Goal: Find specific page/section: Find specific page/section

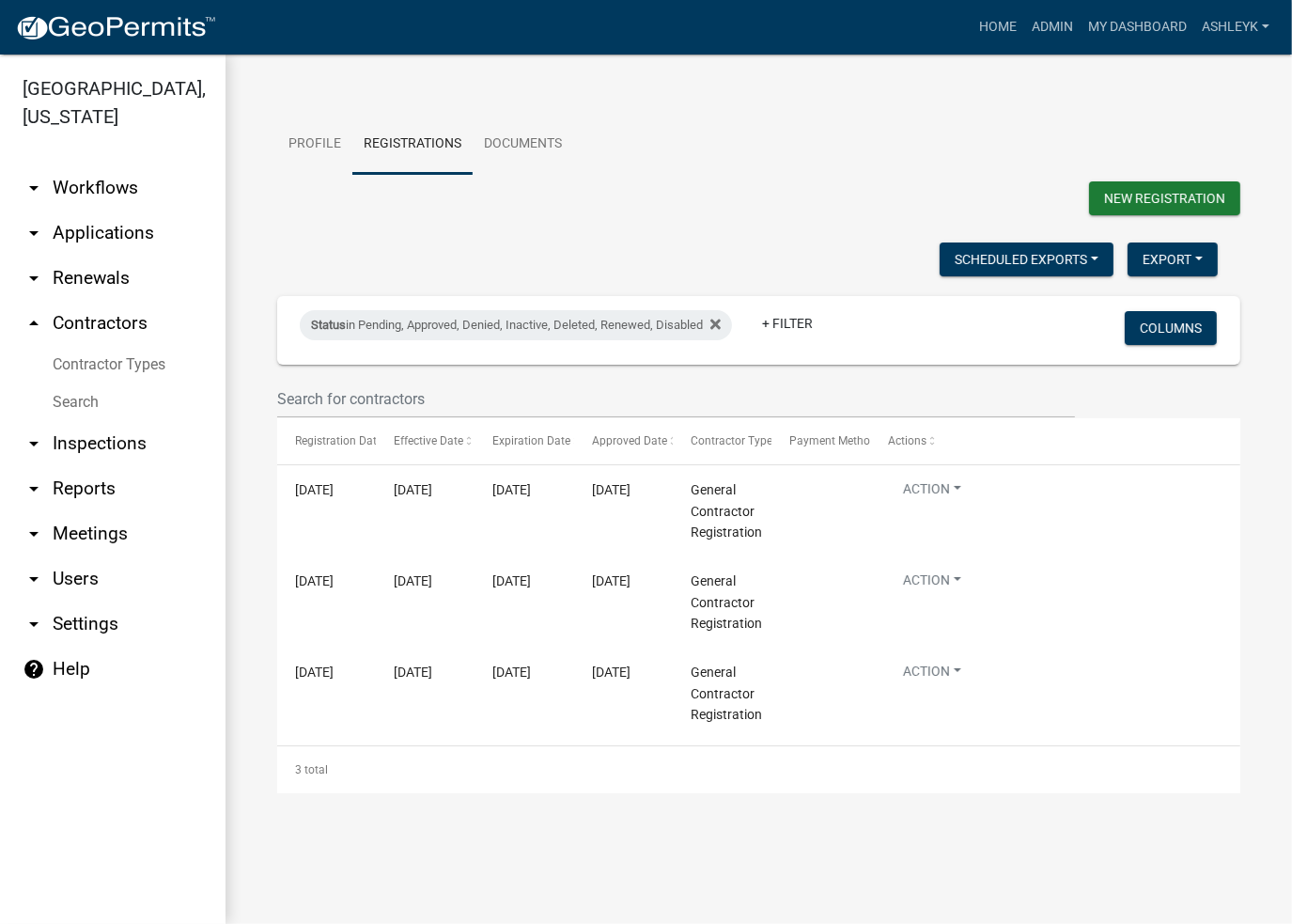
click at [92, 407] on link "Search" at bounding box center [113, 402] width 225 height 38
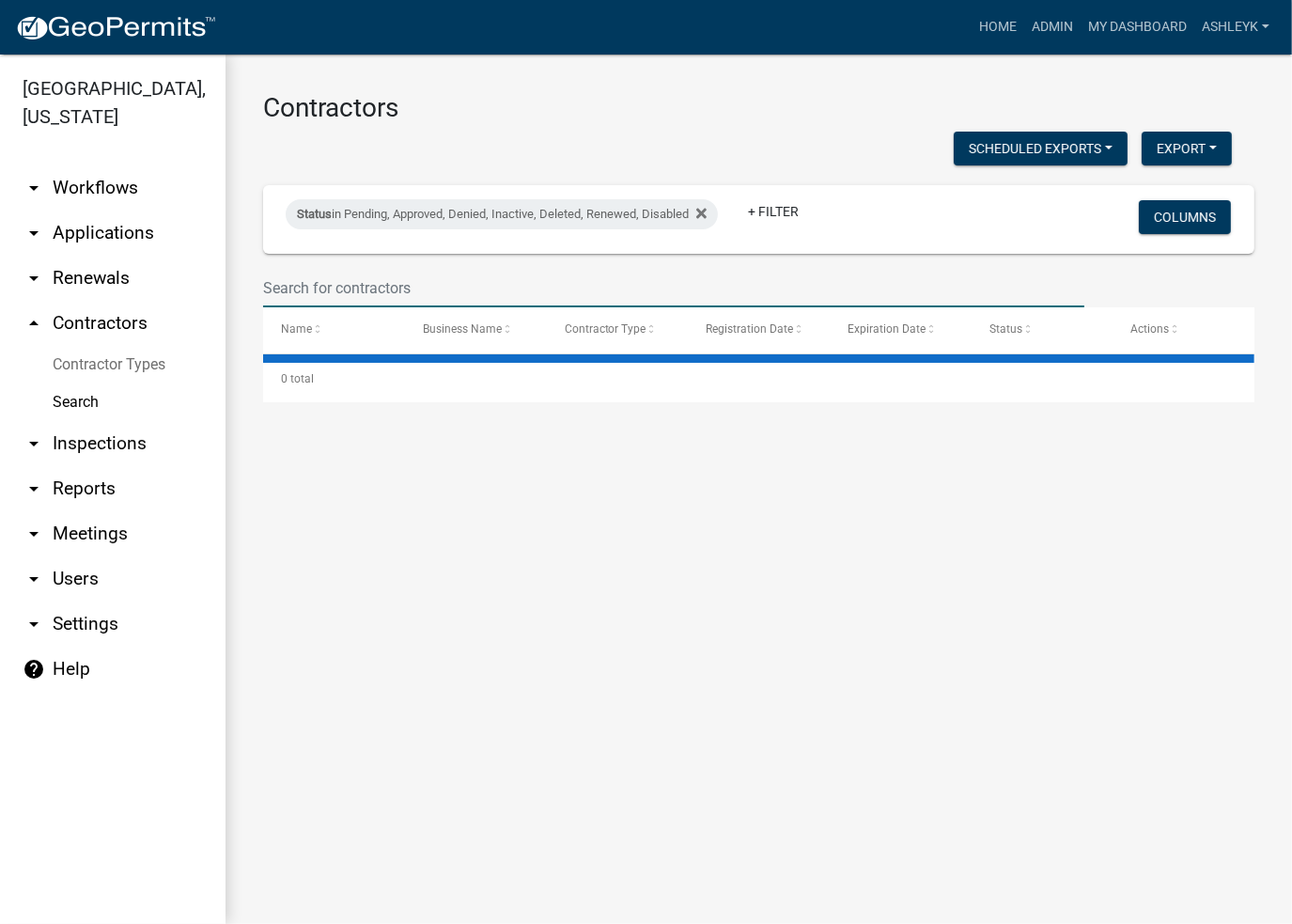
click at [308, 277] on input "text" at bounding box center [673, 288] width 822 height 39
select select "3: 100"
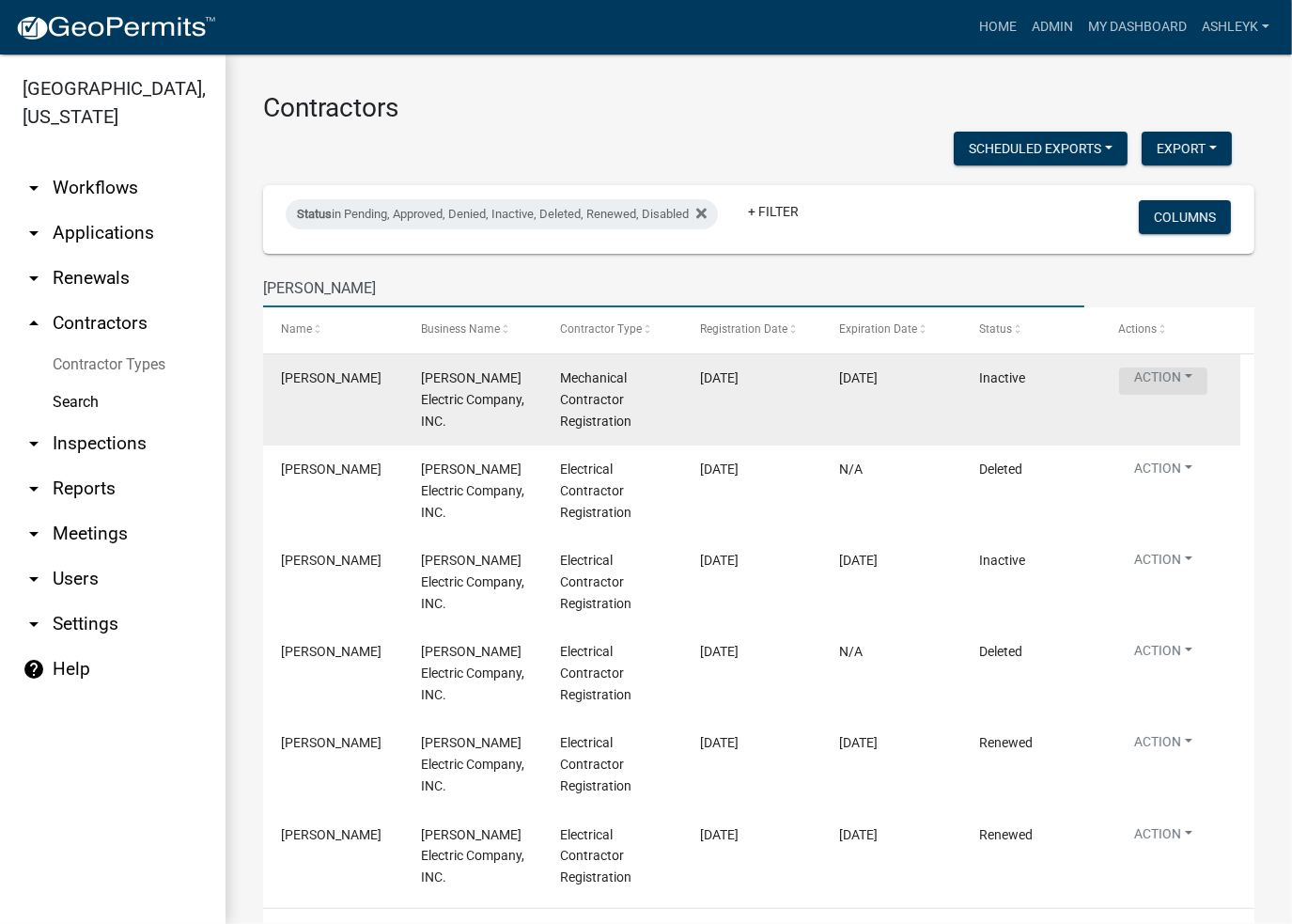
type input "[PERSON_NAME]"
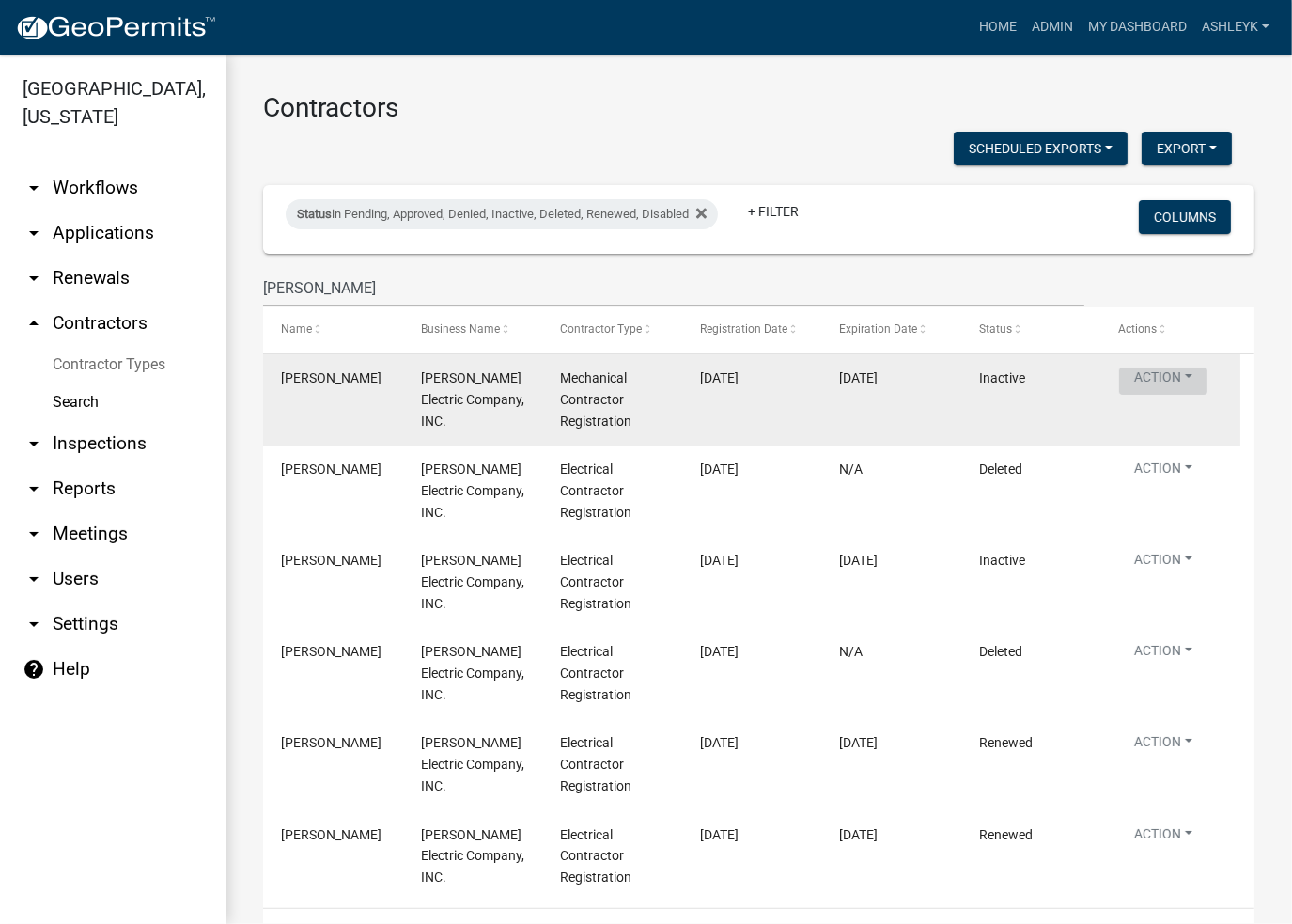
click at [1136, 379] on button "Action" at bounding box center [1164, 381] width 89 height 27
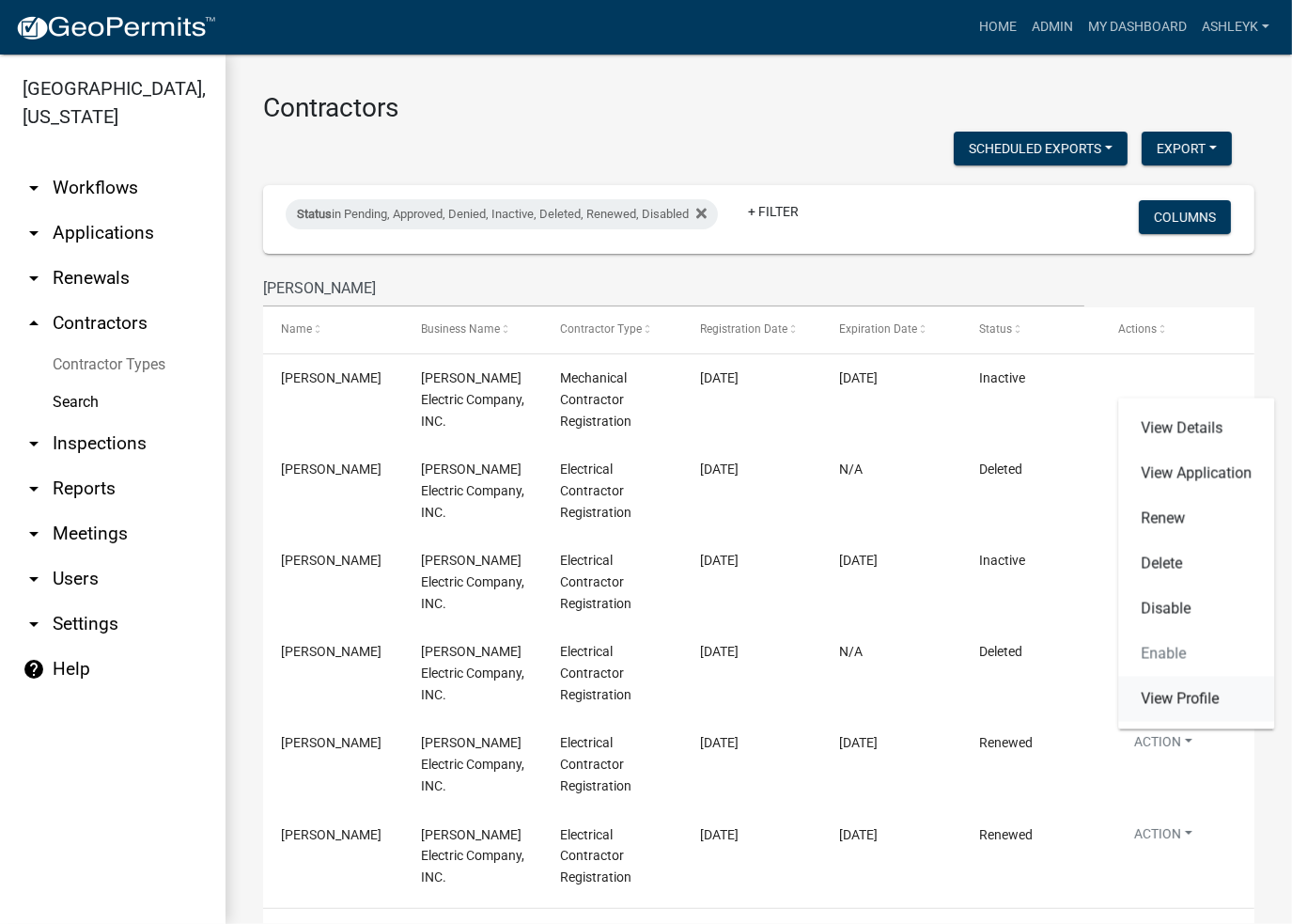
click at [1180, 704] on link "View Profile" at bounding box center [1197, 699] width 156 height 45
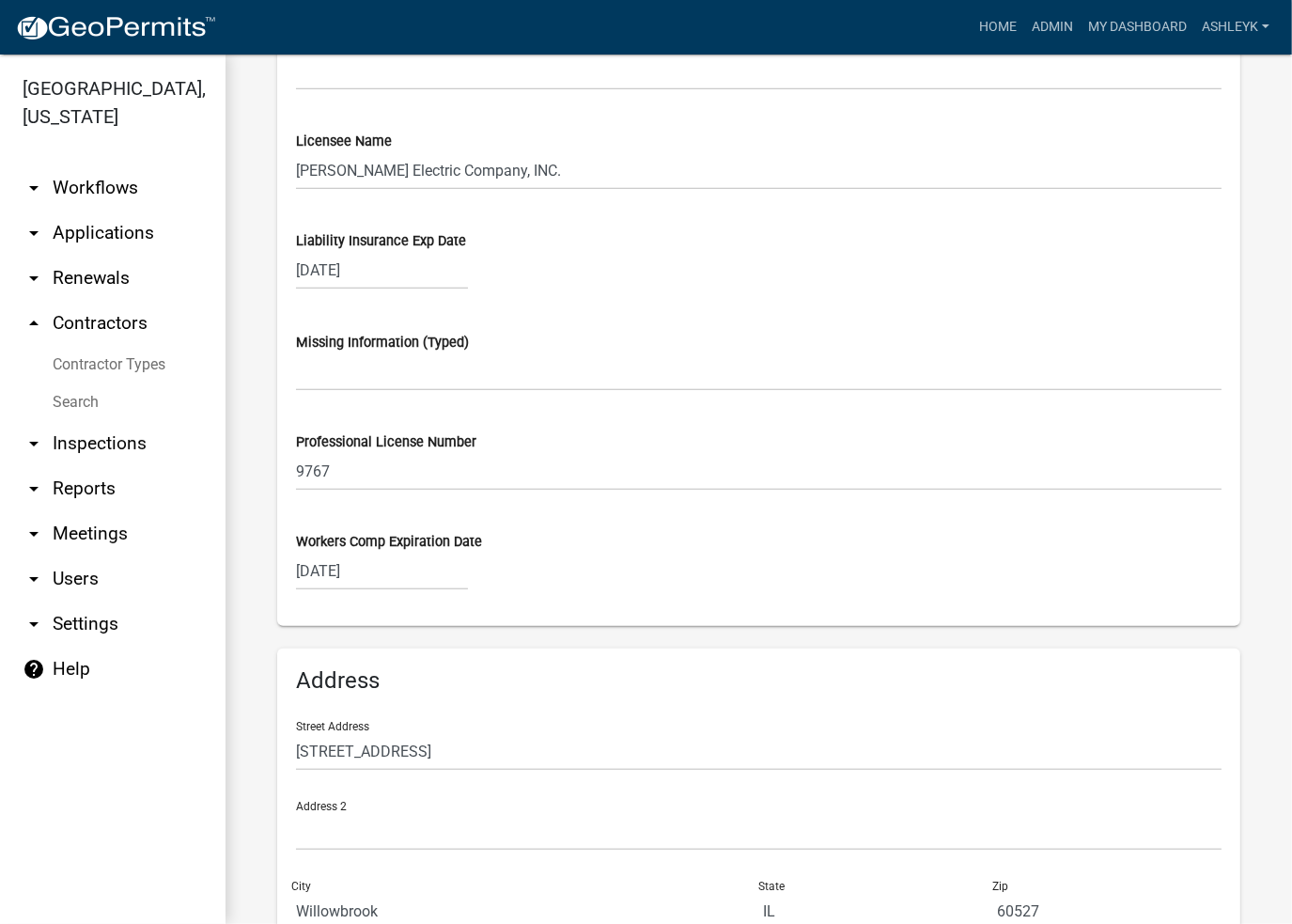
scroll to position [1307, 0]
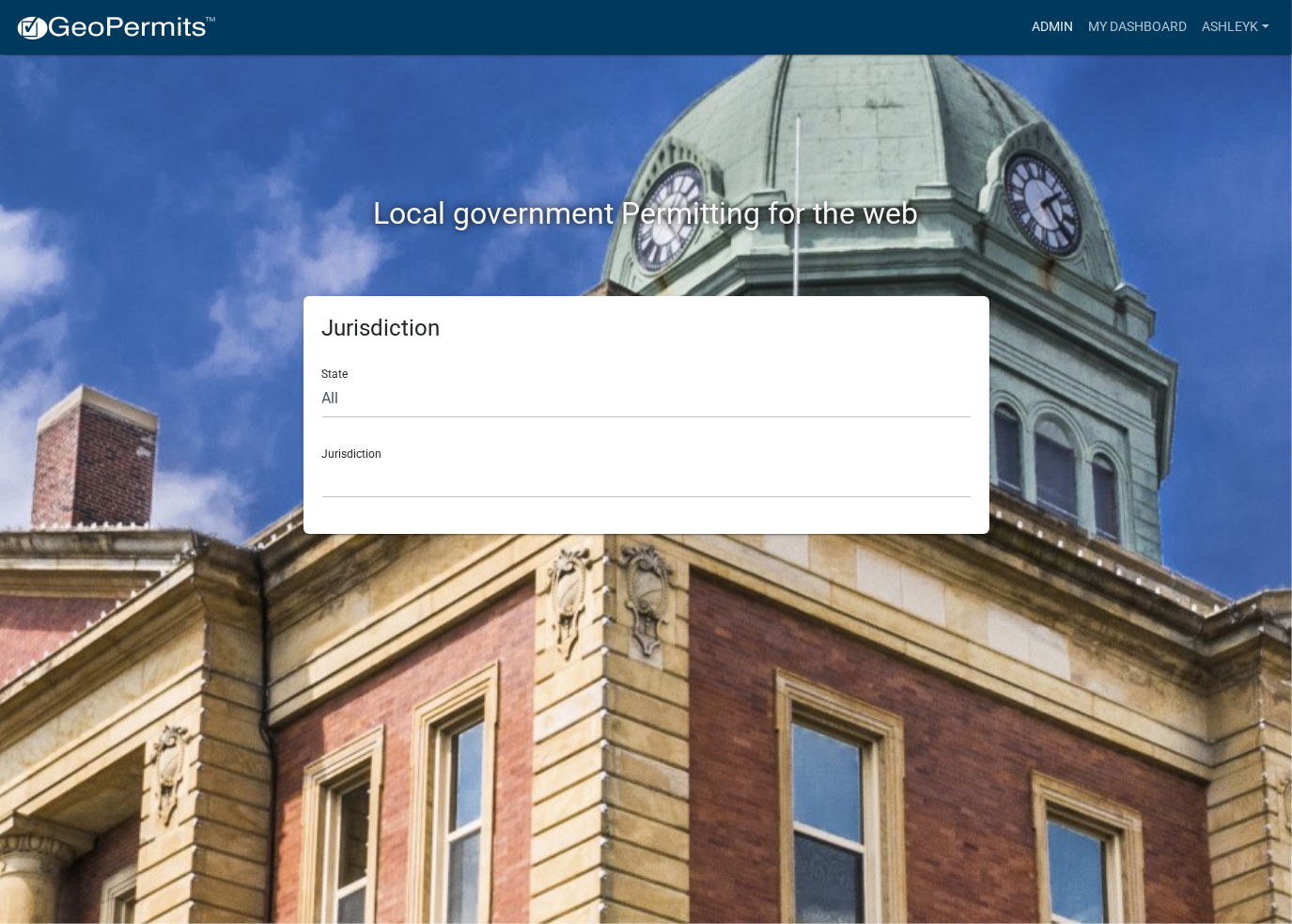
click at [1047, 33] on link "Admin" at bounding box center [1052, 27] width 57 height 36
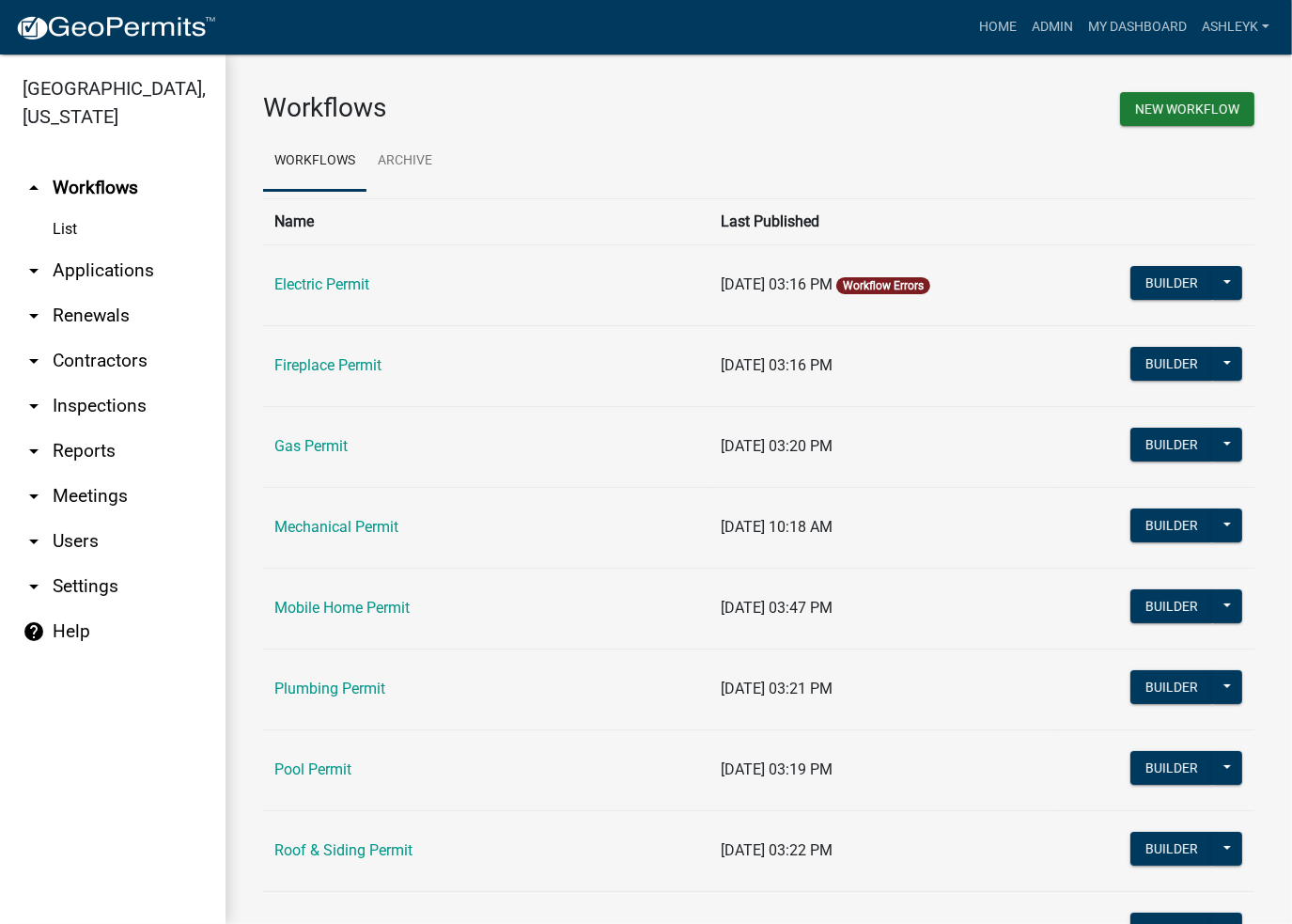
click at [116, 364] on link "arrow_drop_down Contractors" at bounding box center [113, 360] width 225 height 45
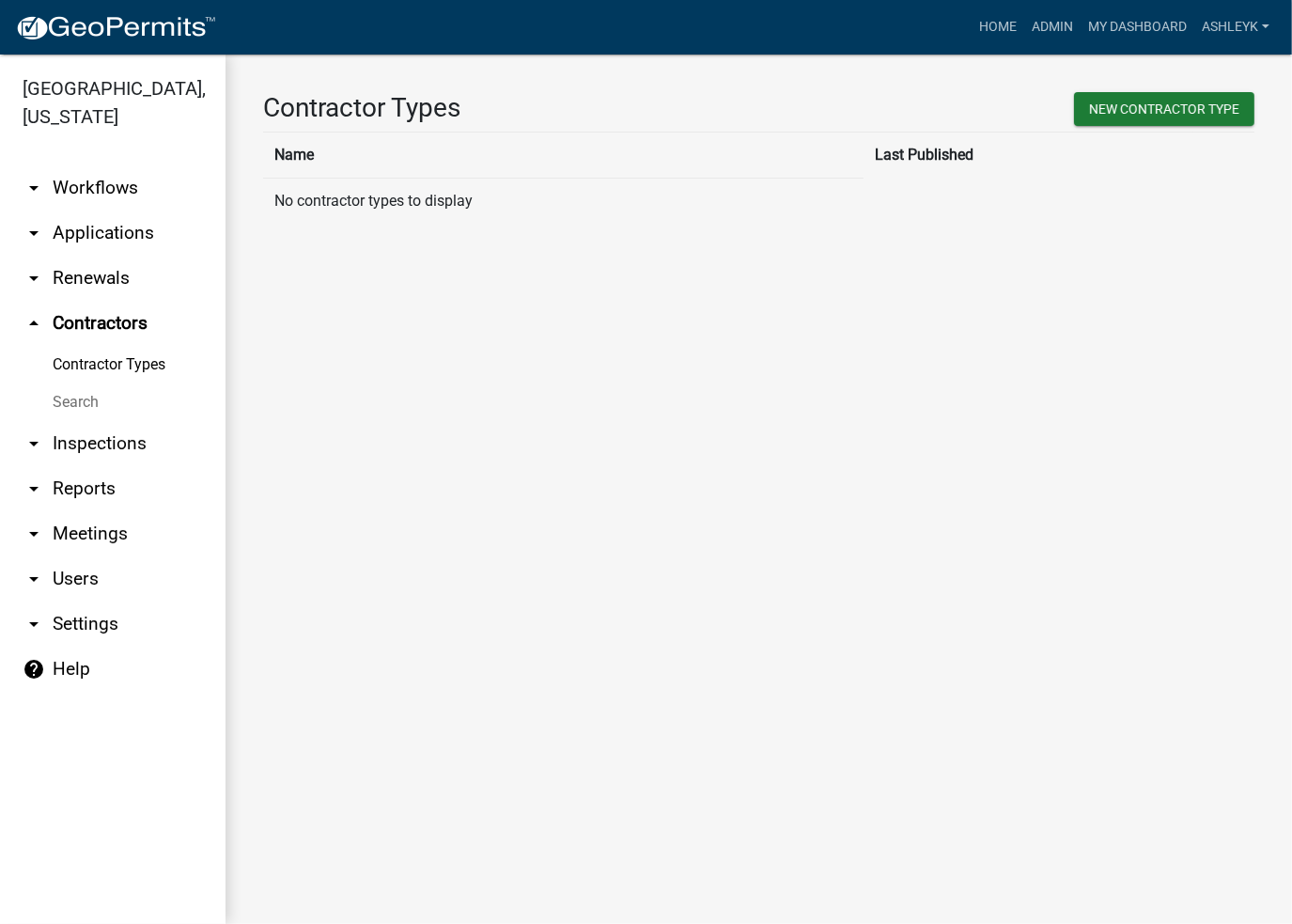
click at [70, 406] on link "Search" at bounding box center [113, 402] width 225 height 38
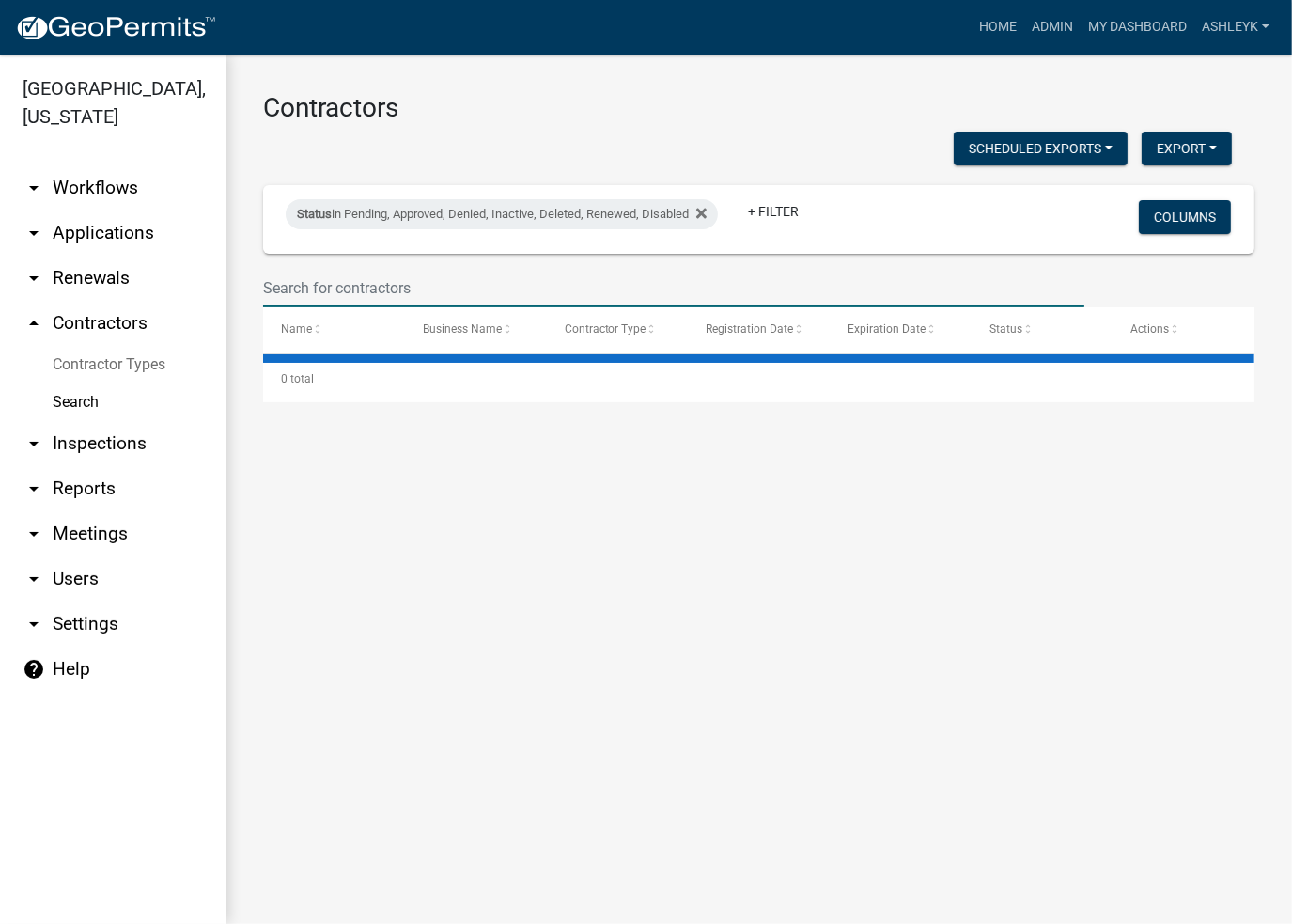
click at [343, 285] on input "text" at bounding box center [673, 288] width 822 height 39
type input "me"
select select "3: 100"
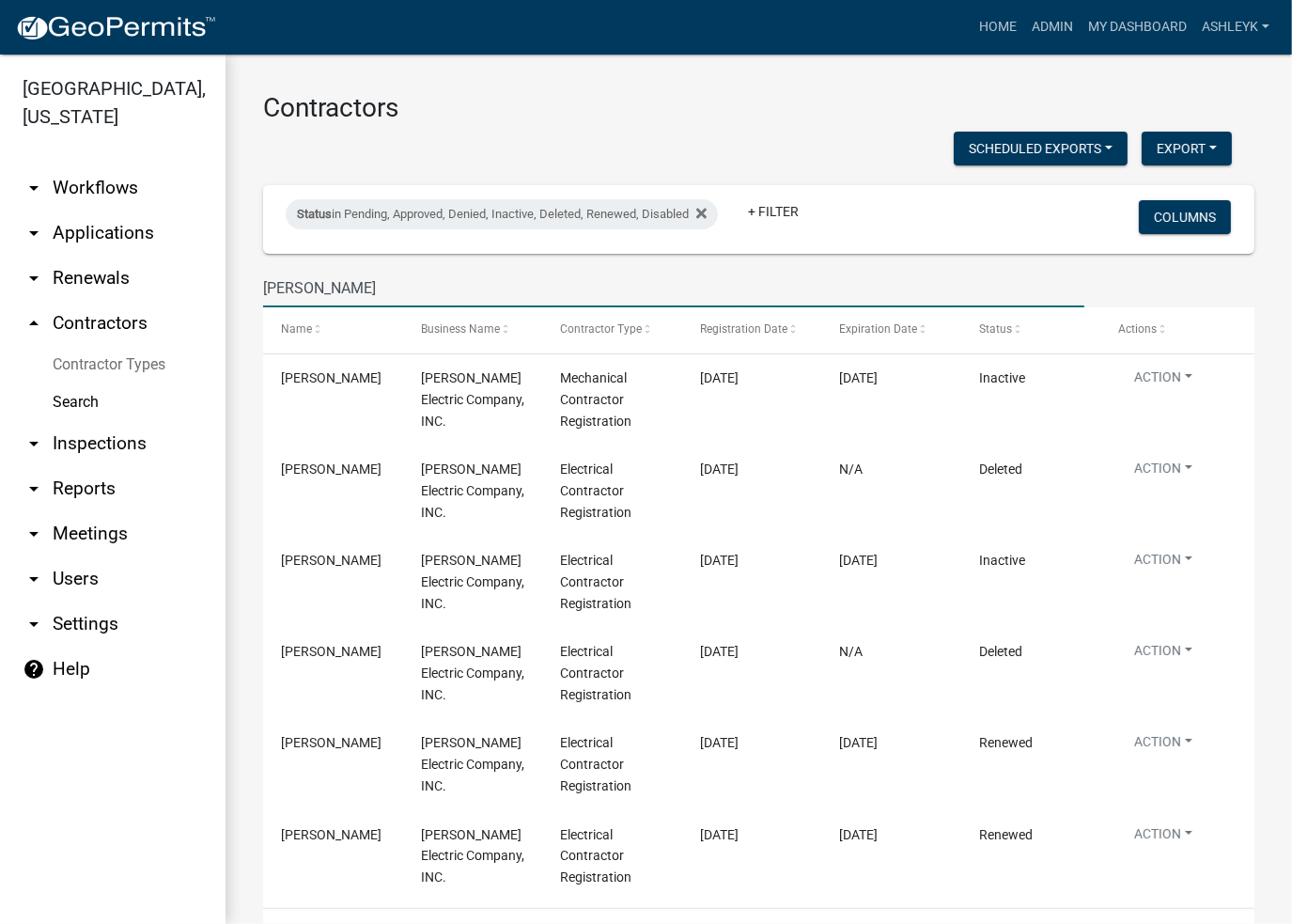
type input "[PERSON_NAME]"
